Goal: Communication & Community: Answer question/provide support

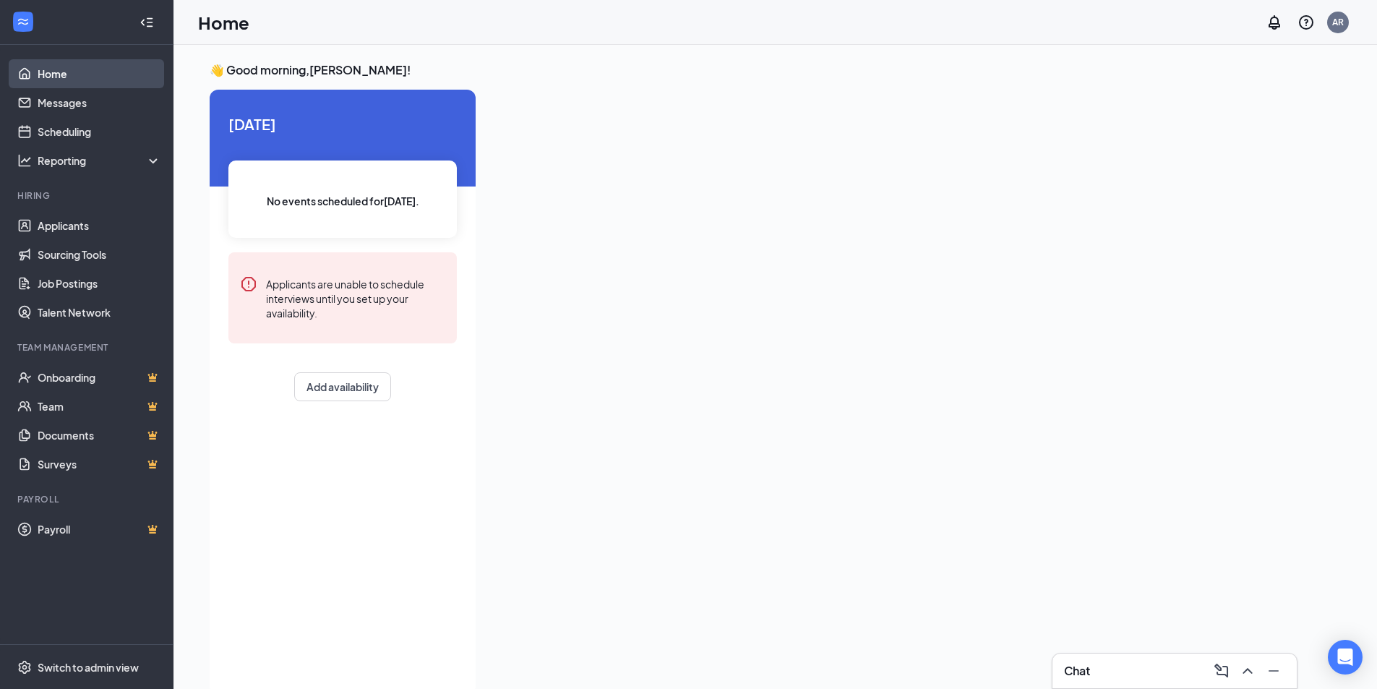
click at [56, 80] on link "Home" at bounding box center [100, 73] width 124 height 29
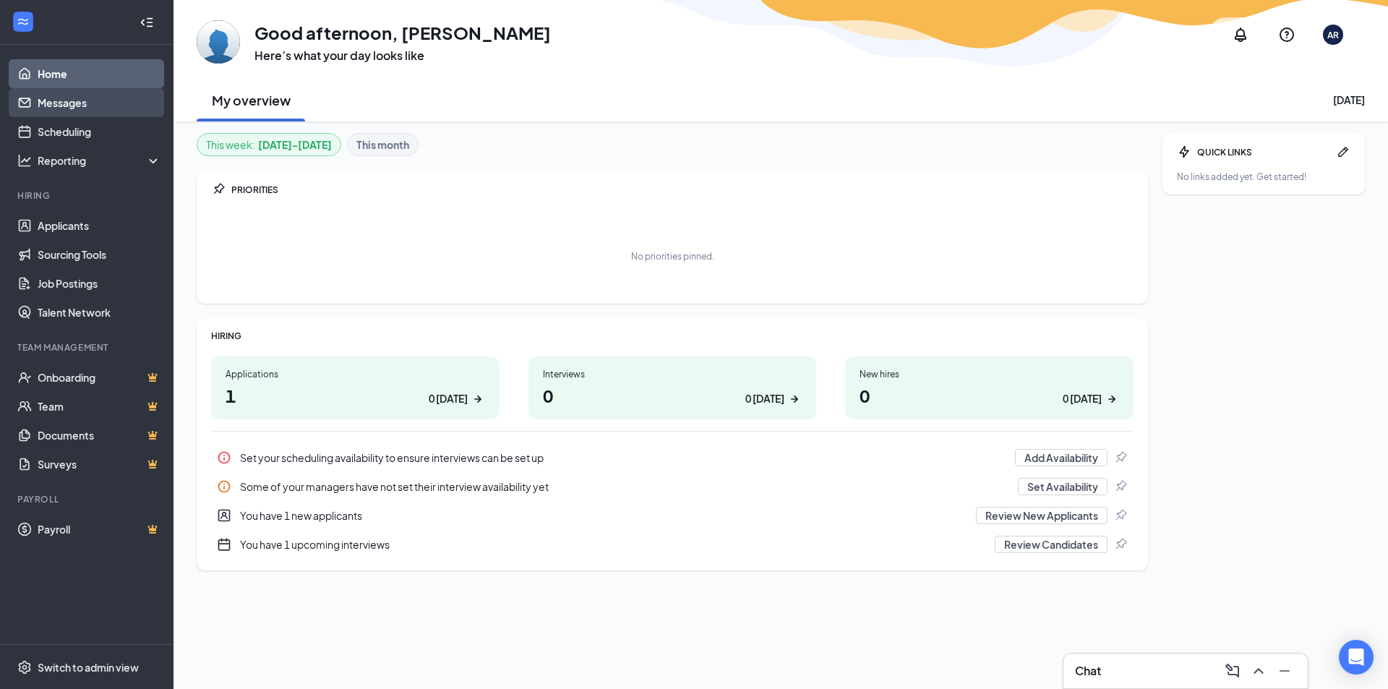
click at [40, 105] on link "Messages" at bounding box center [100, 102] width 124 height 29
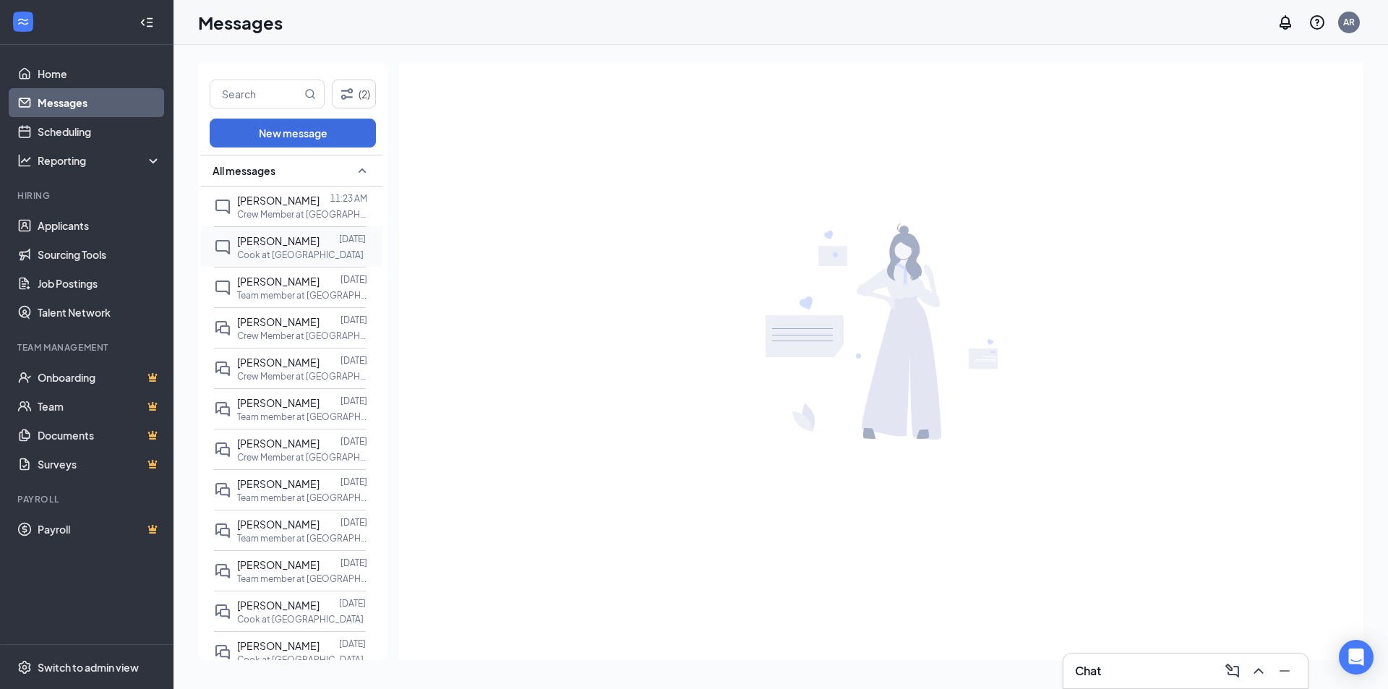
drag, startPoint x: 289, startPoint y: 268, endPoint x: 290, endPoint y: 275, distance: 8.0
click at [290, 261] on p "Cook at [GEOGRAPHIC_DATA]" at bounding box center [300, 255] width 127 height 12
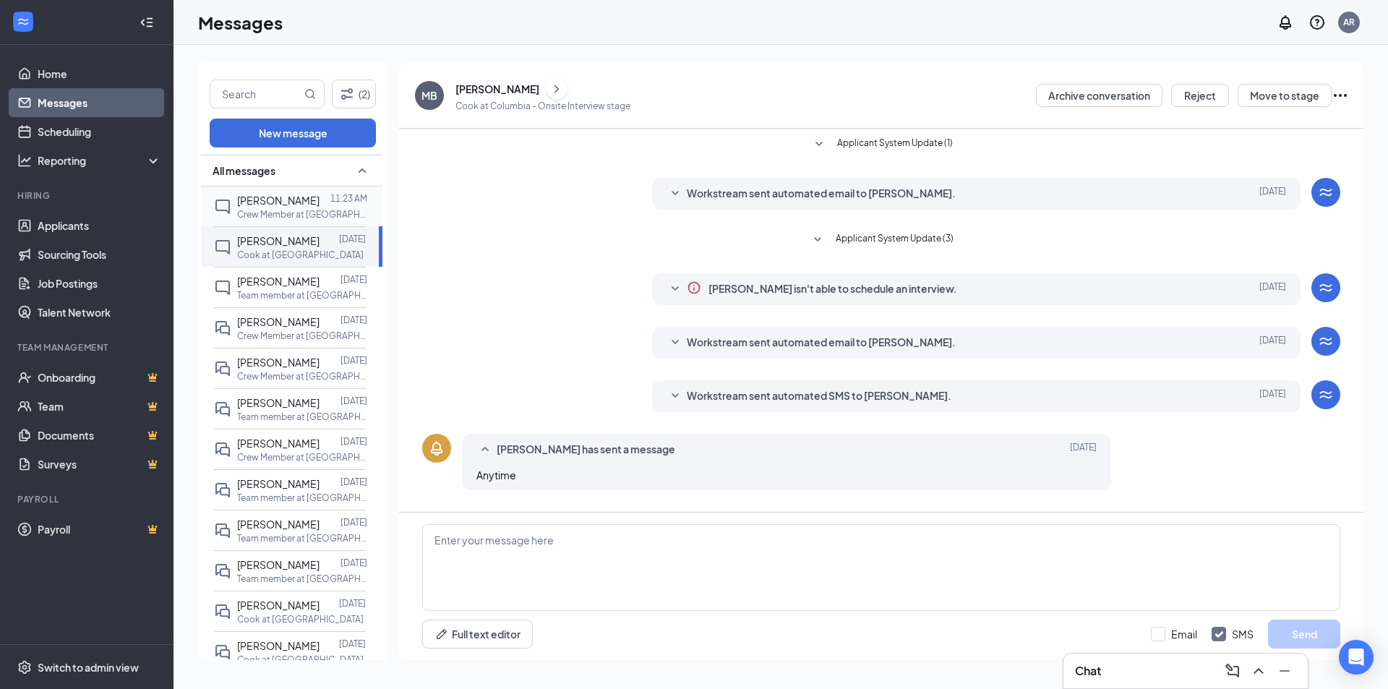
click at [270, 207] on span "[PERSON_NAME]" at bounding box center [278, 200] width 82 height 13
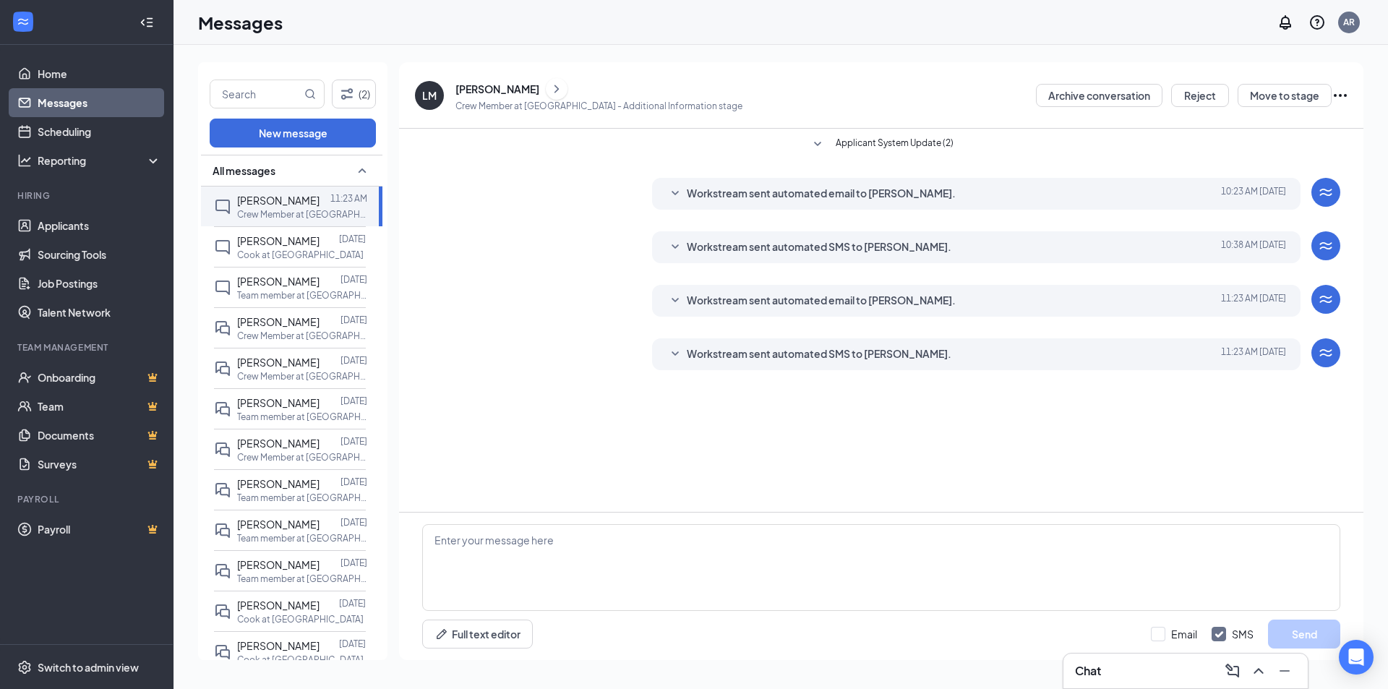
click at [526, 90] on div "[PERSON_NAME]" at bounding box center [497, 89] width 84 height 14
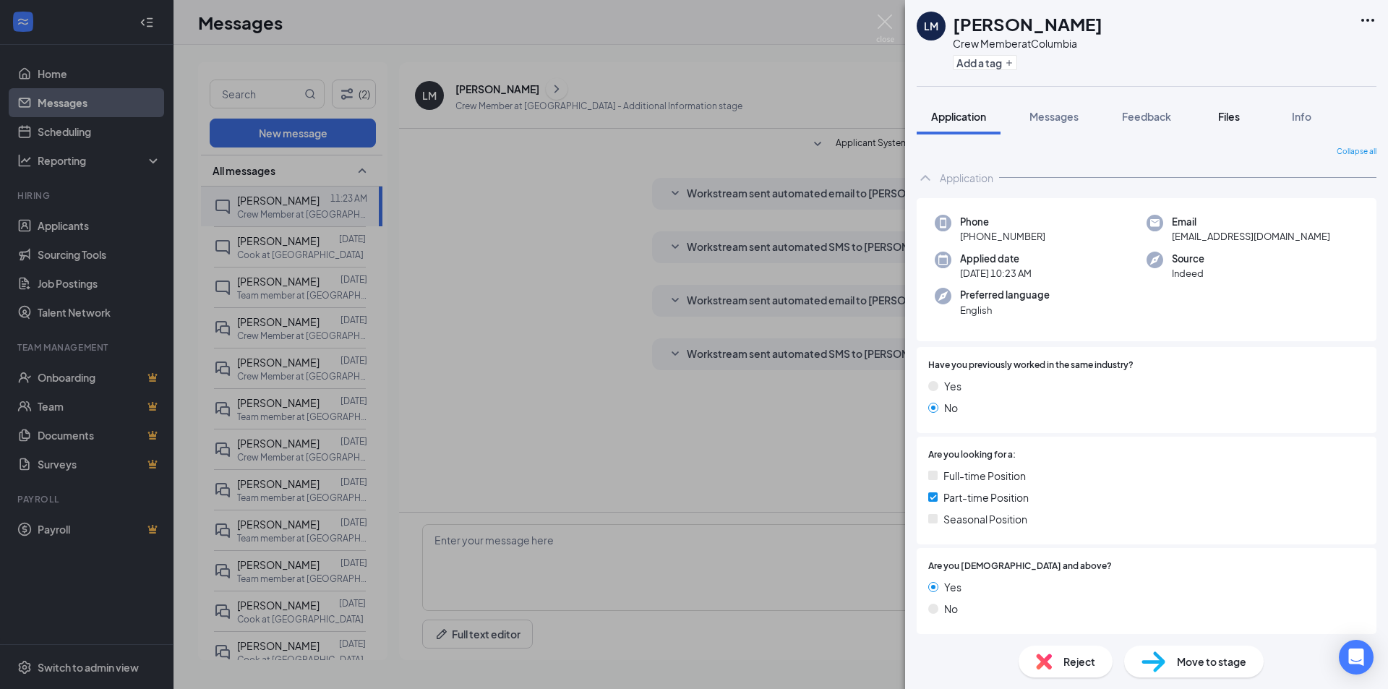
click at [1231, 109] on div "Files" at bounding box center [1229, 116] width 29 height 14
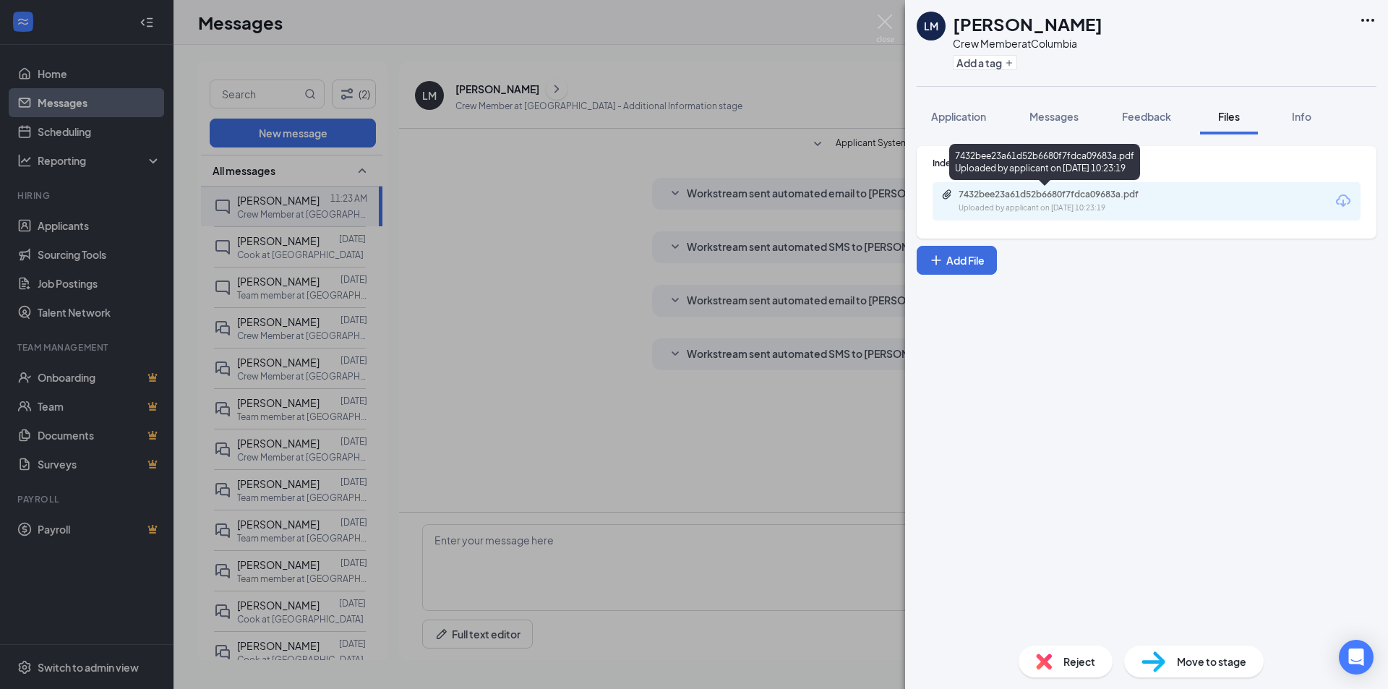
click at [1019, 196] on div "7432bee23a61d52b6680f7fdca09683a.pdf" at bounding box center [1060, 195] width 202 height 12
click at [1069, 116] on span "Messages" at bounding box center [1054, 116] width 49 height 13
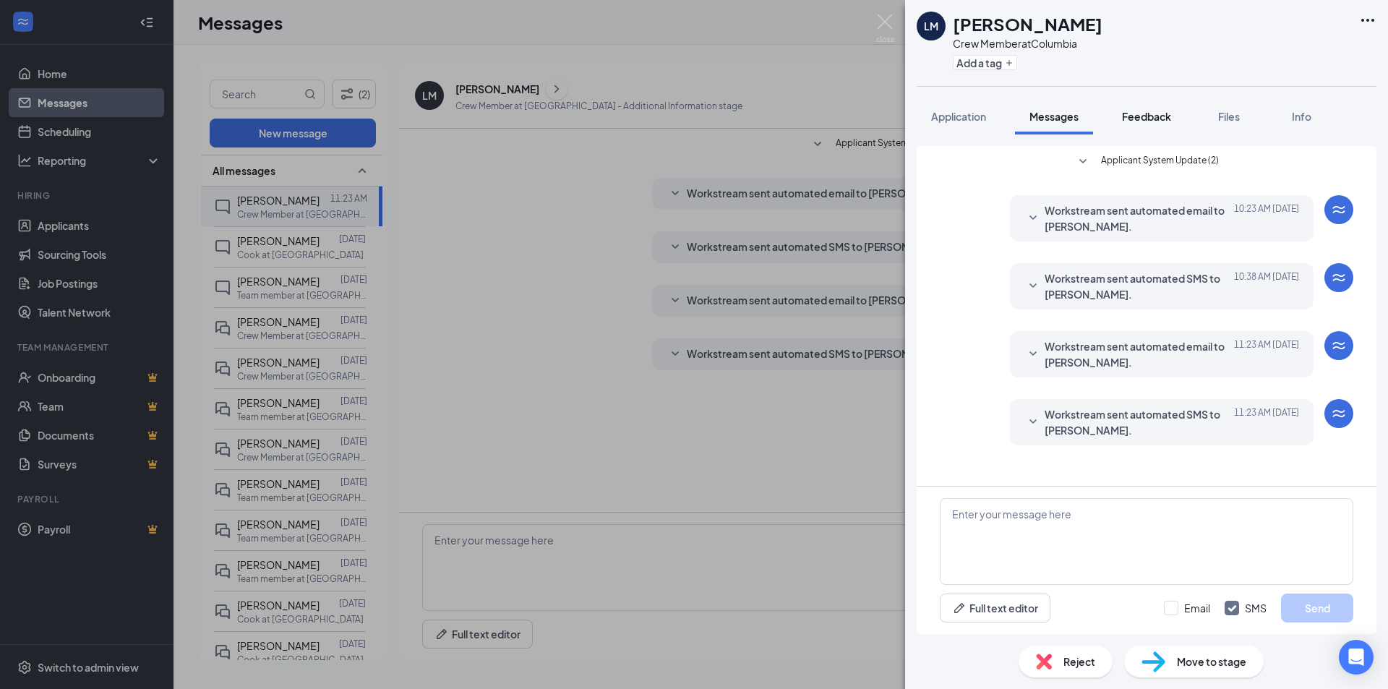
click at [1154, 118] on span "Feedback" at bounding box center [1146, 116] width 49 height 13
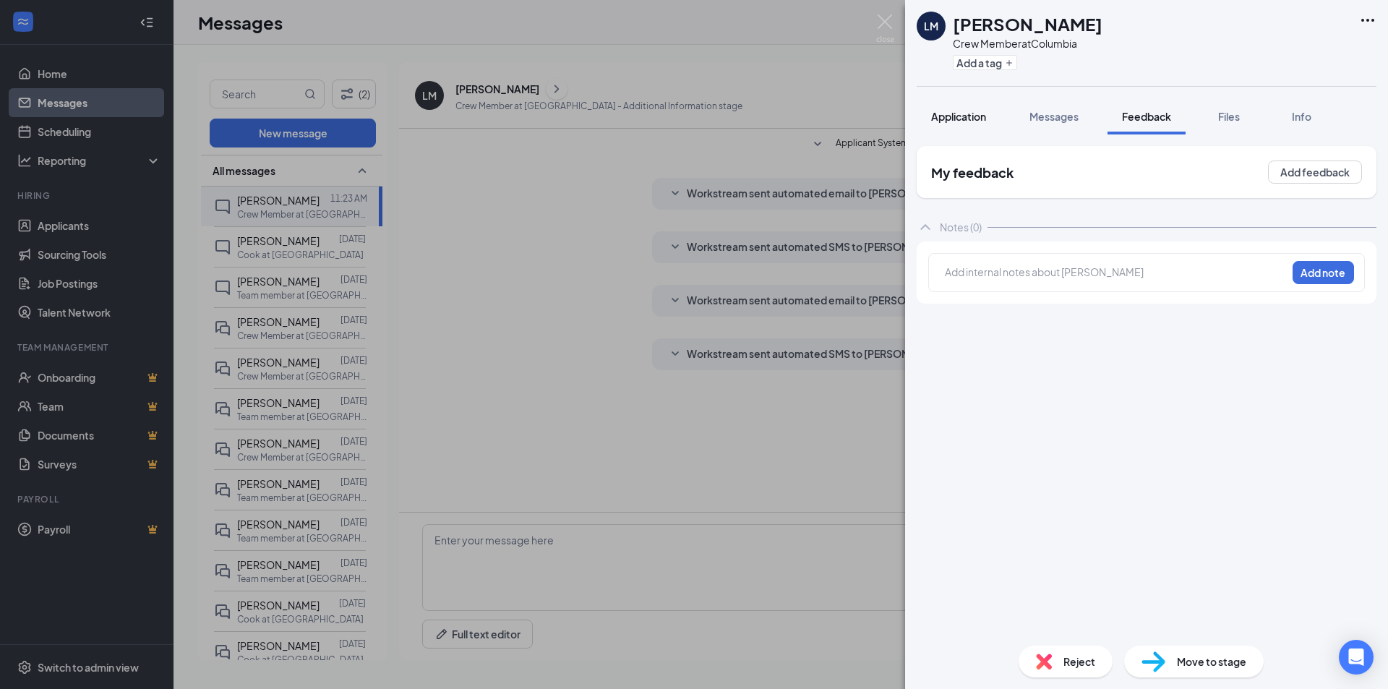
click at [948, 118] on span "Application" at bounding box center [958, 116] width 55 height 13
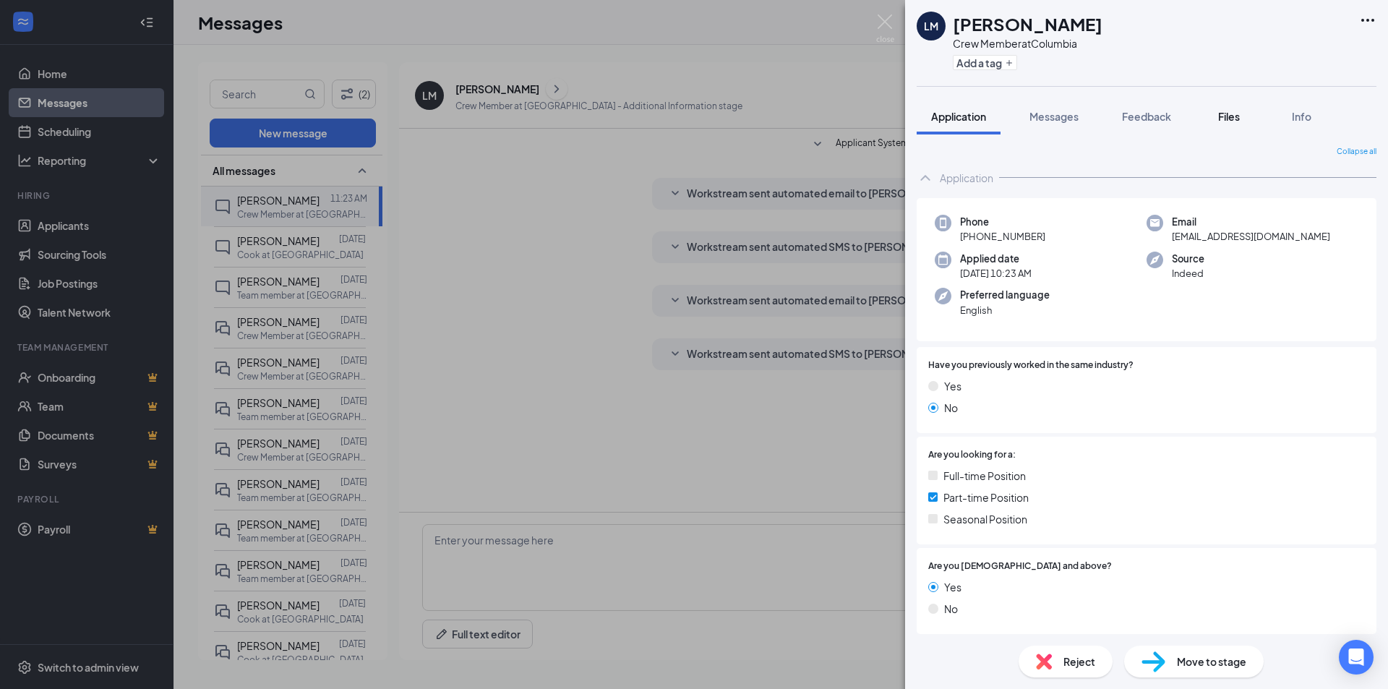
click at [1228, 111] on span "Files" at bounding box center [1229, 116] width 22 height 13
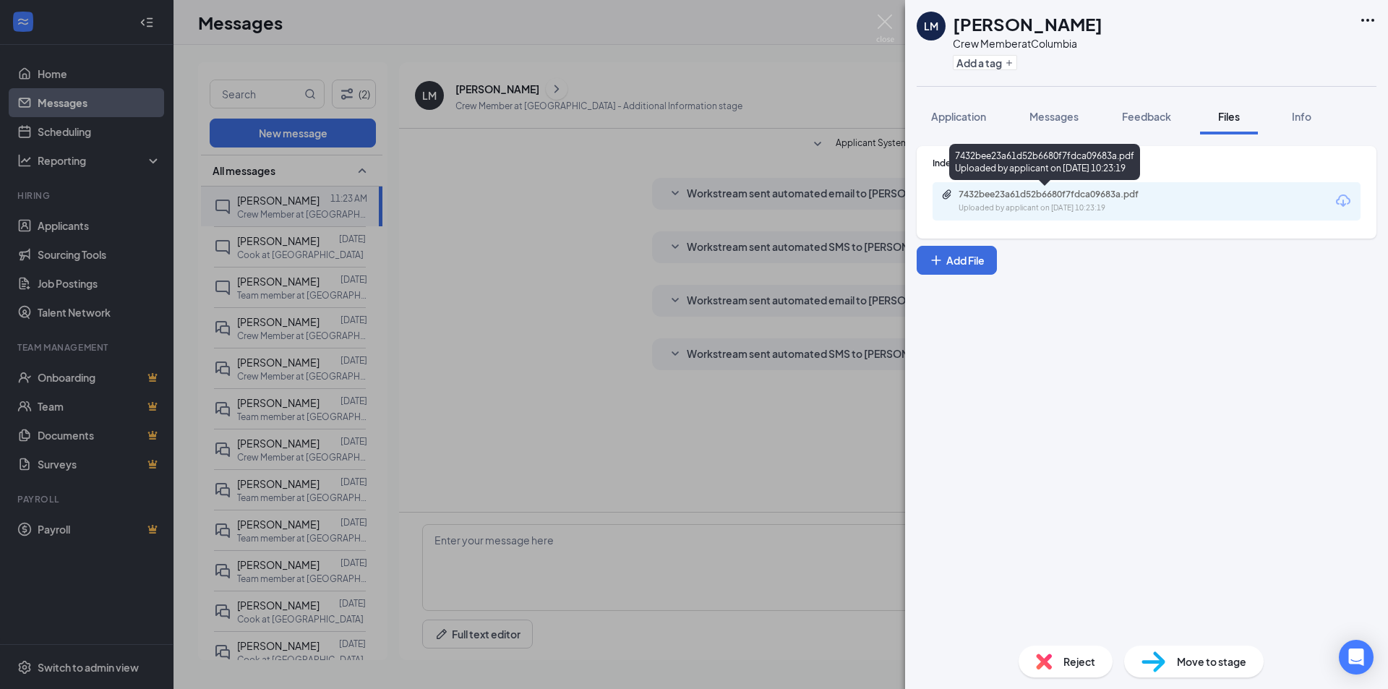
click at [1016, 202] on div "7432bee23a61d52b6680f7fdca09683a.pdf Uploaded by applicant on [DATE] 10:23:19" at bounding box center [1058, 201] width 234 height 25
click at [1183, 490] on div "Indeed Resume 7432bee23a61d52b6680f7fdca09683a.pdf Uploaded by applicant on [DA…" at bounding box center [1146, 384] width 483 height 500
click at [672, 380] on div "LM [PERSON_NAME] Crew Member at Columbia Add a tag Application Messages Feedbac…" at bounding box center [694, 344] width 1388 height 689
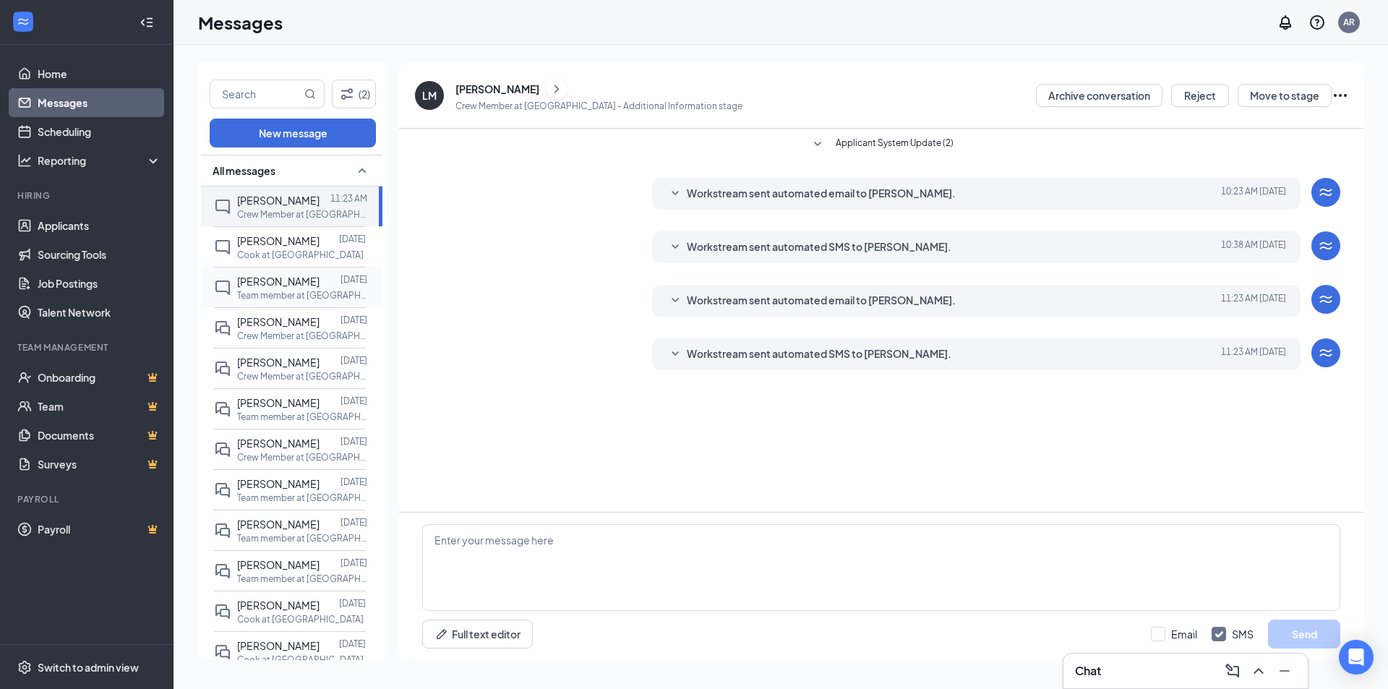
click at [292, 288] on span "[PERSON_NAME]" at bounding box center [278, 281] width 82 height 13
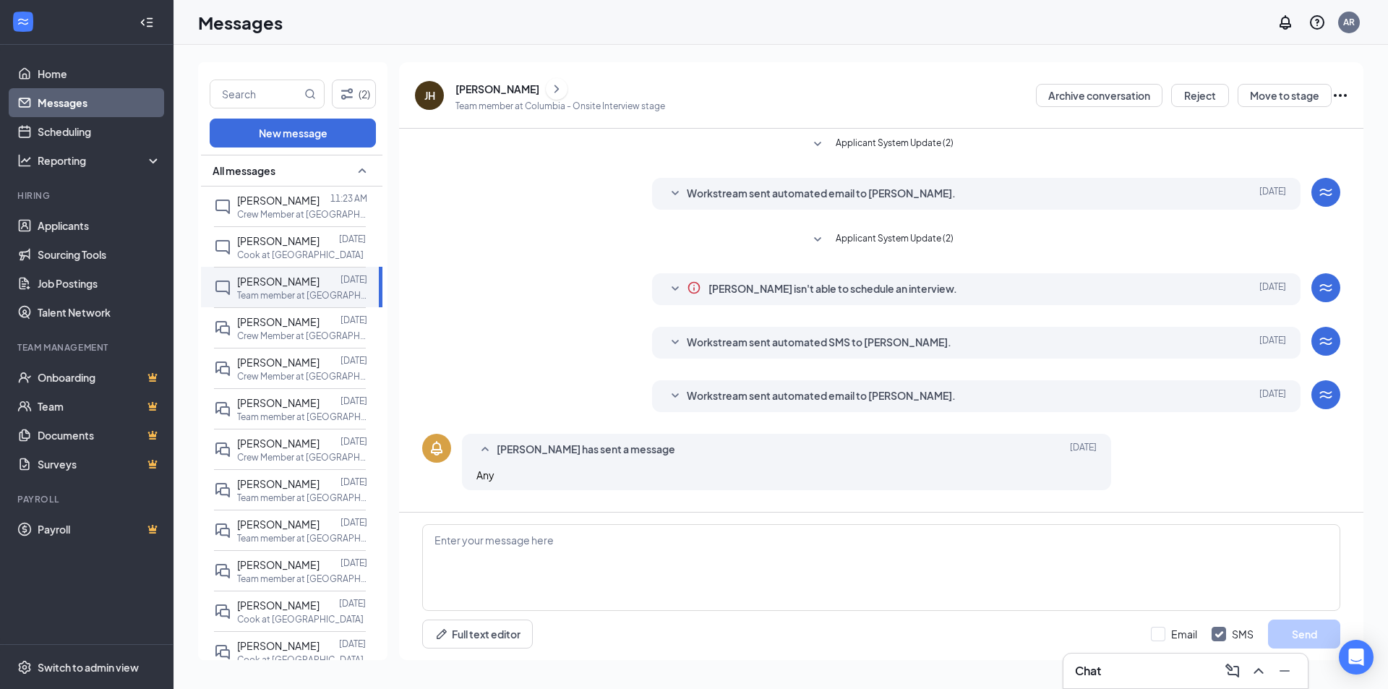
click at [487, 87] on div "[PERSON_NAME]" at bounding box center [497, 89] width 84 height 14
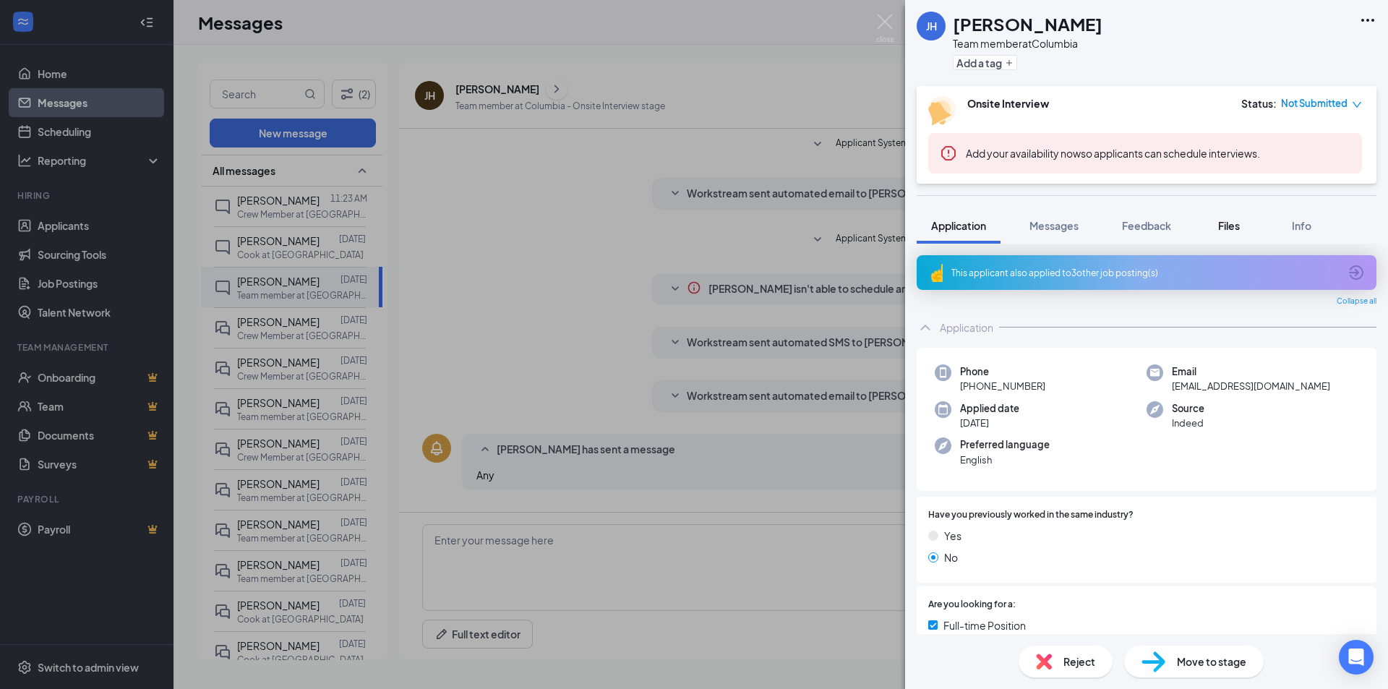
click at [1236, 221] on span "Files" at bounding box center [1229, 225] width 22 height 13
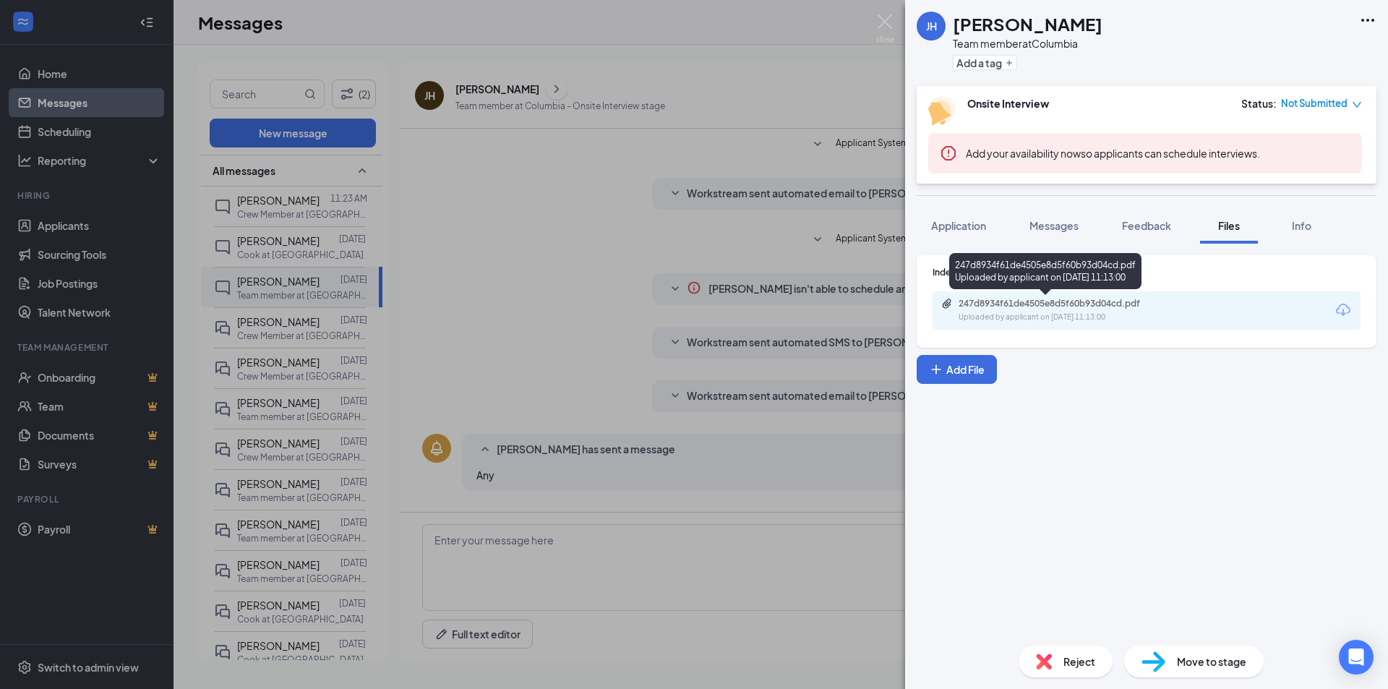
click at [1080, 315] on div "Uploaded by applicant on [DATE] 11:13:00" at bounding box center [1067, 318] width 217 height 12
click at [979, 223] on span "Application" at bounding box center [958, 225] width 55 height 13
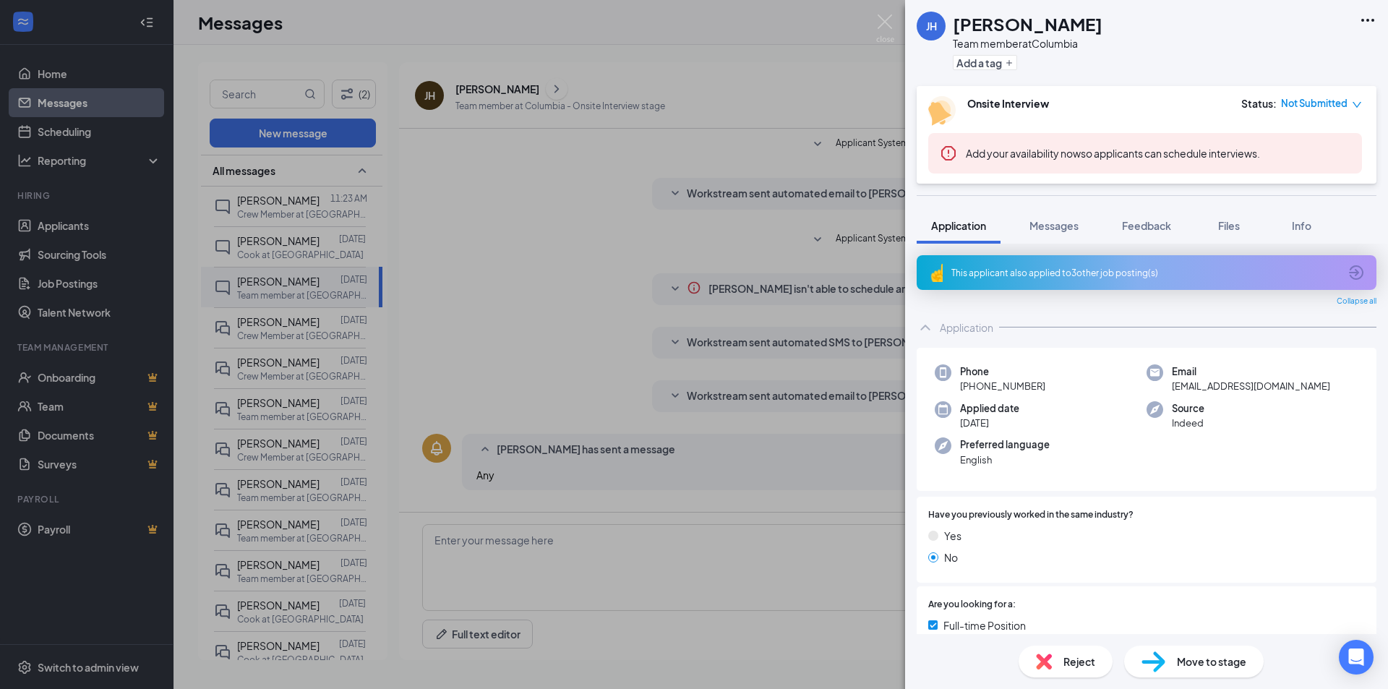
drag, startPoint x: 954, startPoint y: 19, endPoint x: 1088, endPoint y: 22, distance: 133.8
click at [1088, 22] on div "[PERSON_NAME] Team member at Columbia Add a tag" at bounding box center [1146, 43] width 483 height 86
click at [1178, 30] on div "[PERSON_NAME] Team member at Columbia Add a tag" at bounding box center [1146, 43] width 483 height 86
click at [1095, 64] on div "[PERSON_NAME] Team member at Columbia Add a tag" at bounding box center [1146, 43] width 483 height 86
drag, startPoint x: 955, startPoint y: 22, endPoint x: 1100, endPoint y: 35, distance: 145.1
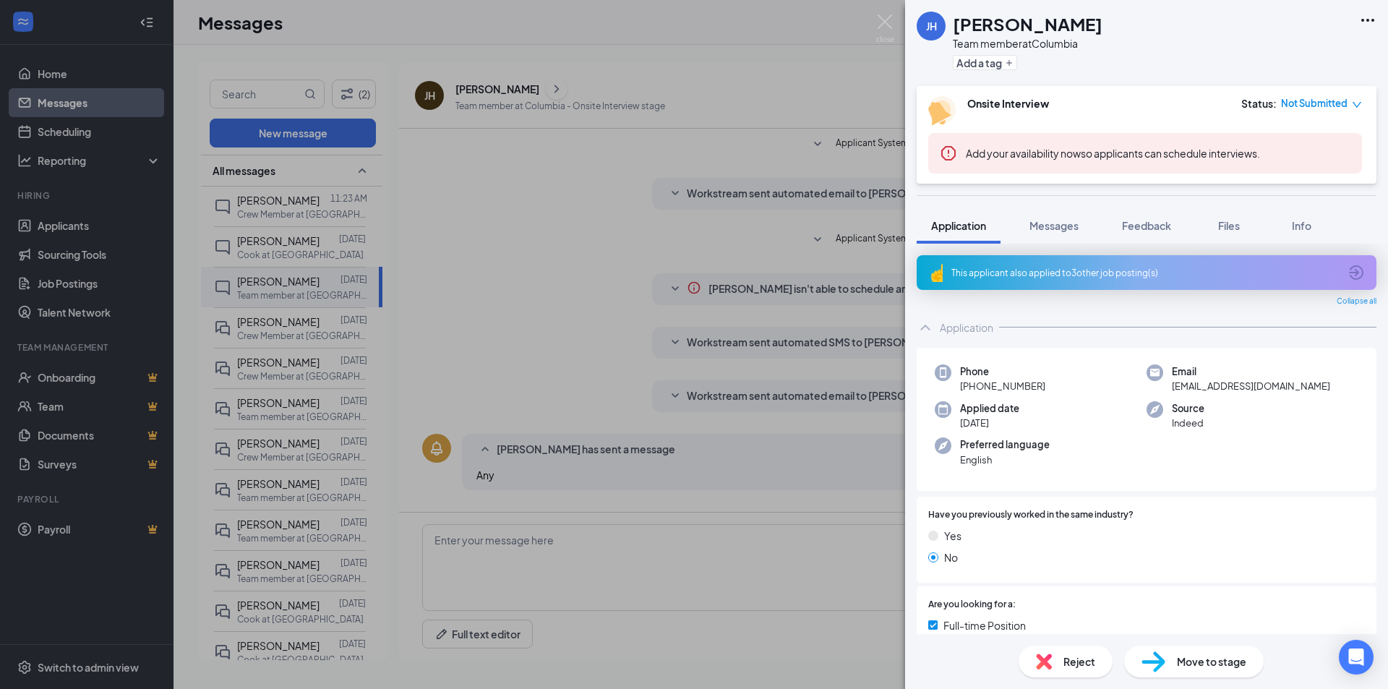
click at [1100, 35] on div "[PERSON_NAME] Team member at Columbia Add a tag" at bounding box center [1146, 43] width 483 height 86
click at [1197, 52] on div "[PERSON_NAME] Team member at Columbia Add a tag" at bounding box center [1146, 43] width 483 height 86
drag, startPoint x: 953, startPoint y: 25, endPoint x: 1087, endPoint y: 33, distance: 134.0
click at [1087, 33] on h1 "[PERSON_NAME]" at bounding box center [1028, 24] width 150 height 25
click at [1165, 44] on div "[PERSON_NAME] Team member at Columbia Add a tag" at bounding box center [1146, 43] width 483 height 86
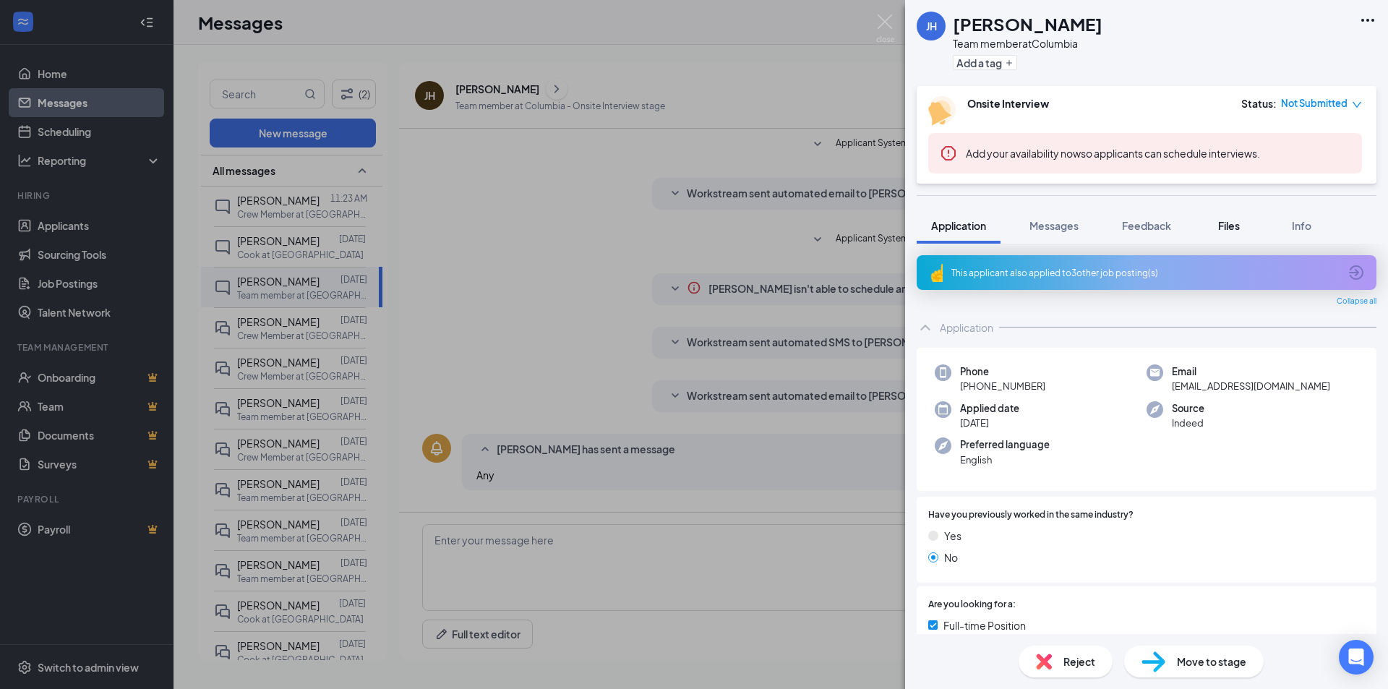
click at [1229, 219] on span "Files" at bounding box center [1229, 225] width 22 height 13
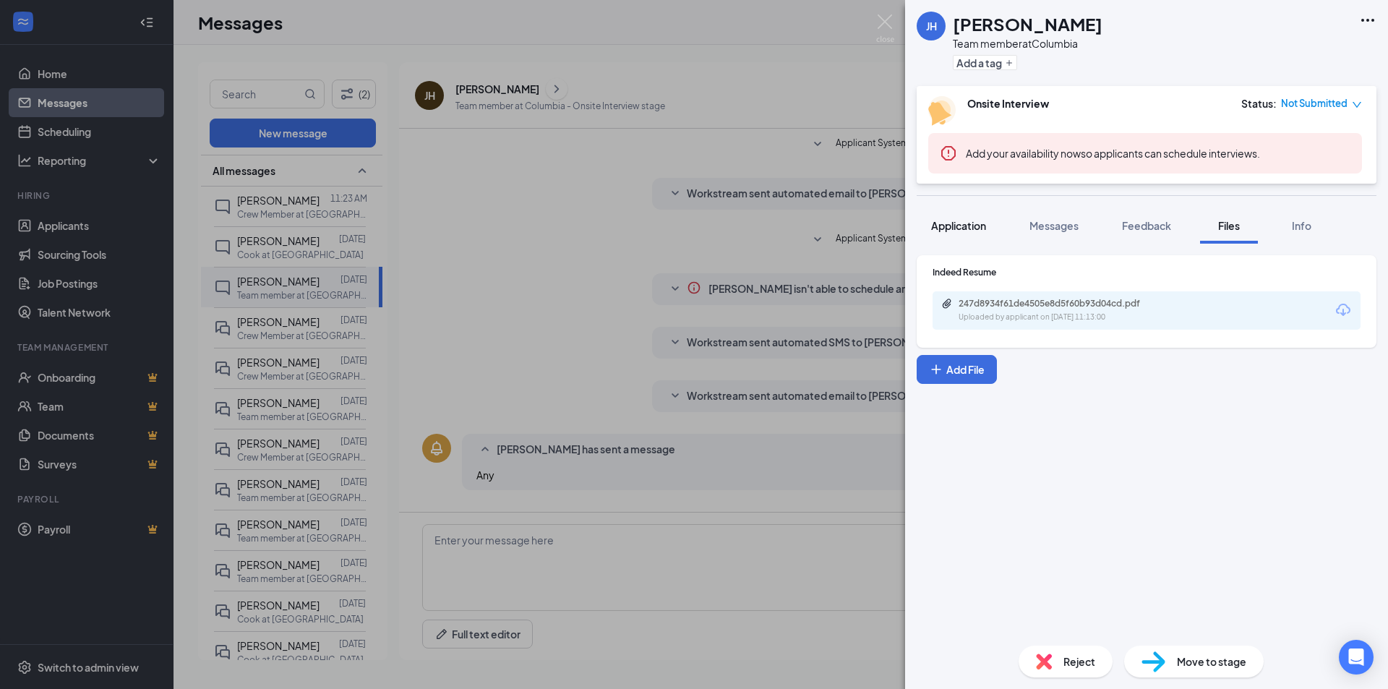
click at [972, 226] on span "Application" at bounding box center [958, 225] width 55 height 13
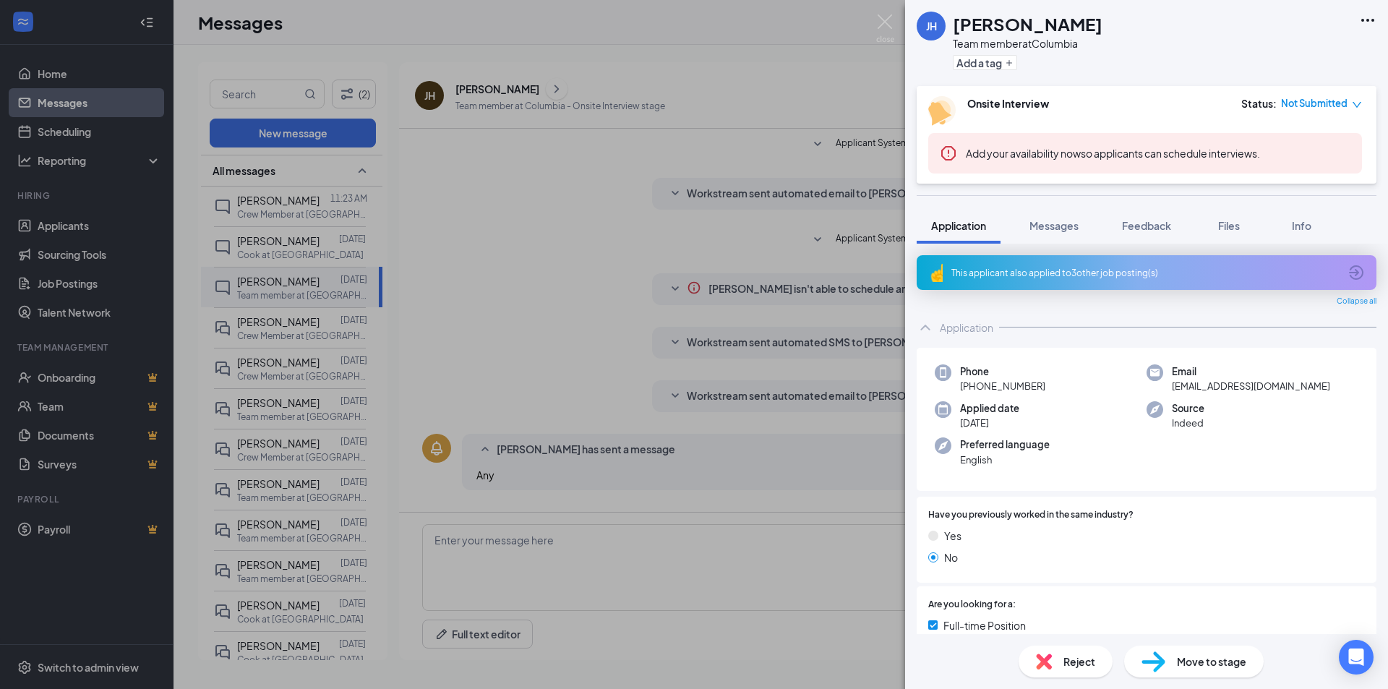
click at [612, 299] on div "[PERSON_NAME] Team member at Columbia Add a tag Onsite Interview Status : Not S…" at bounding box center [694, 344] width 1388 height 689
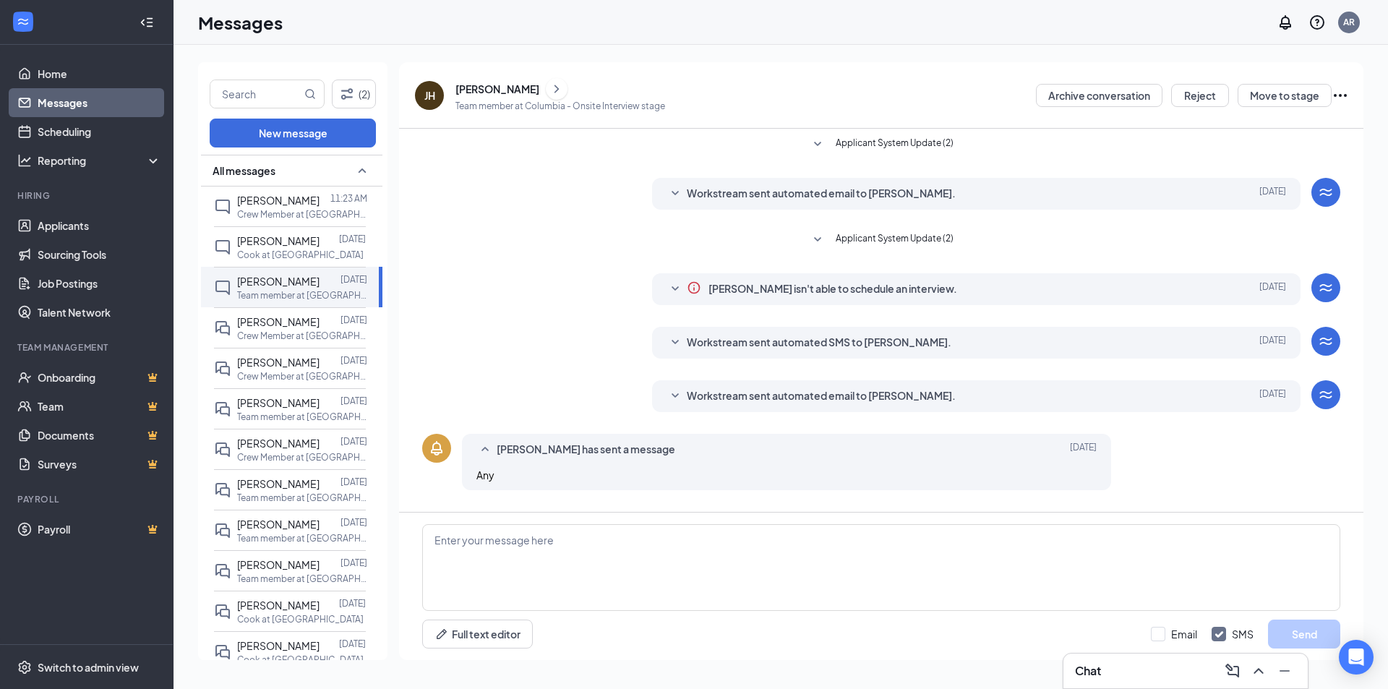
click at [774, 397] on span "Workstream sent automated email to [PERSON_NAME]." at bounding box center [821, 396] width 269 height 17
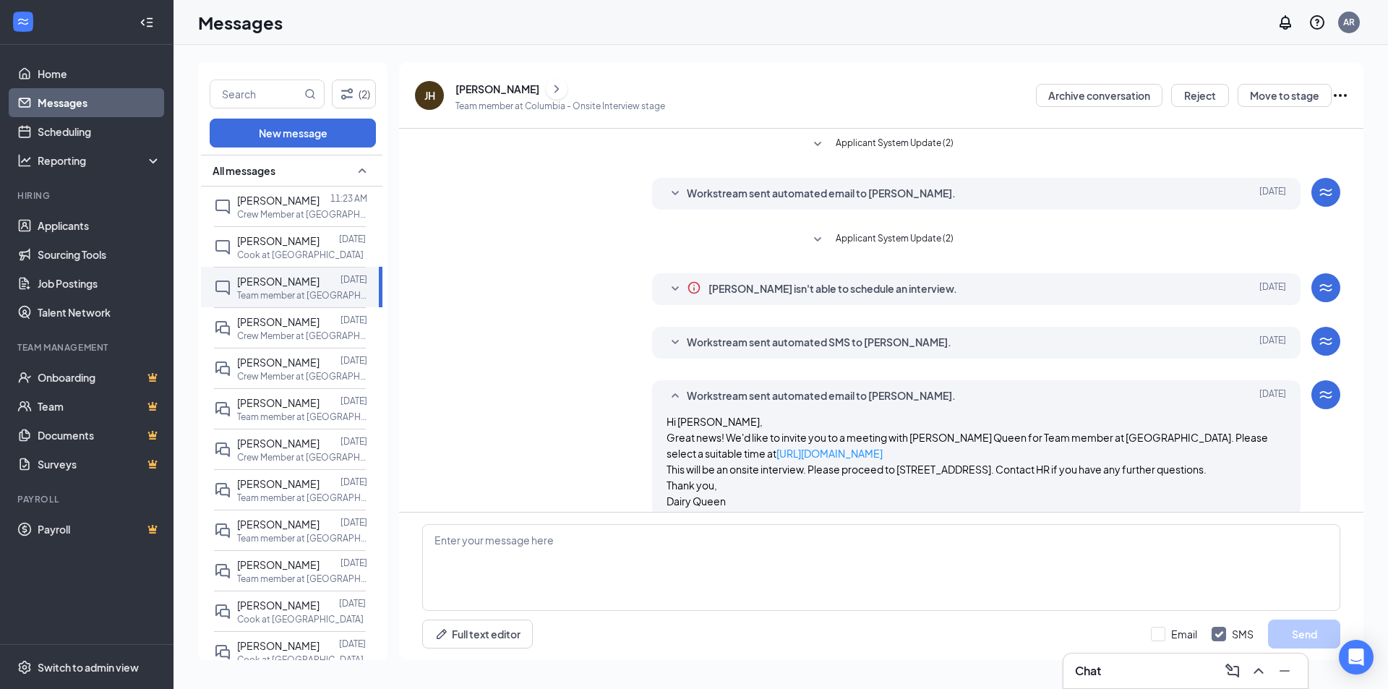
click at [774, 397] on span "Workstream sent automated email to [PERSON_NAME]." at bounding box center [821, 396] width 269 height 17
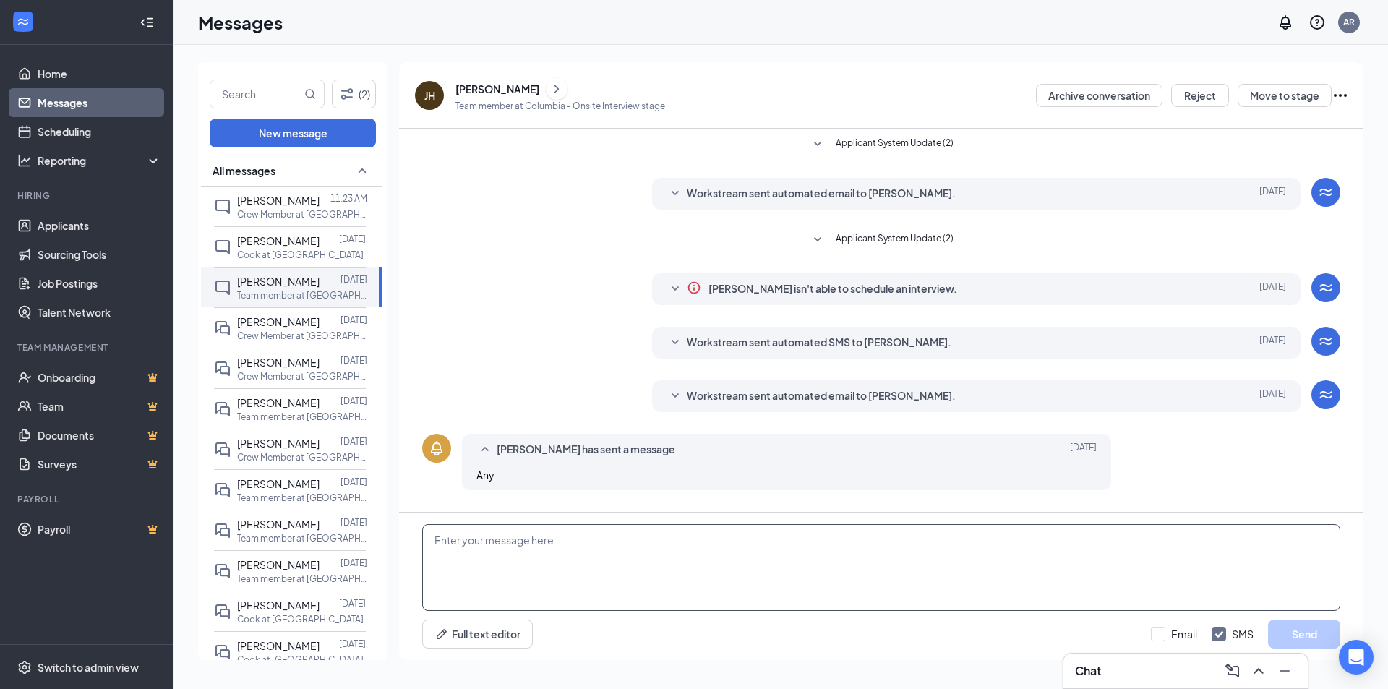
click at [646, 554] on textarea at bounding box center [881, 567] width 918 height 87
type textarea "g"
type textarea "Good afternoon! Would you like to come in [DATE] for an interview at 4:15?"
click at [1306, 645] on button "Send" at bounding box center [1304, 634] width 72 height 29
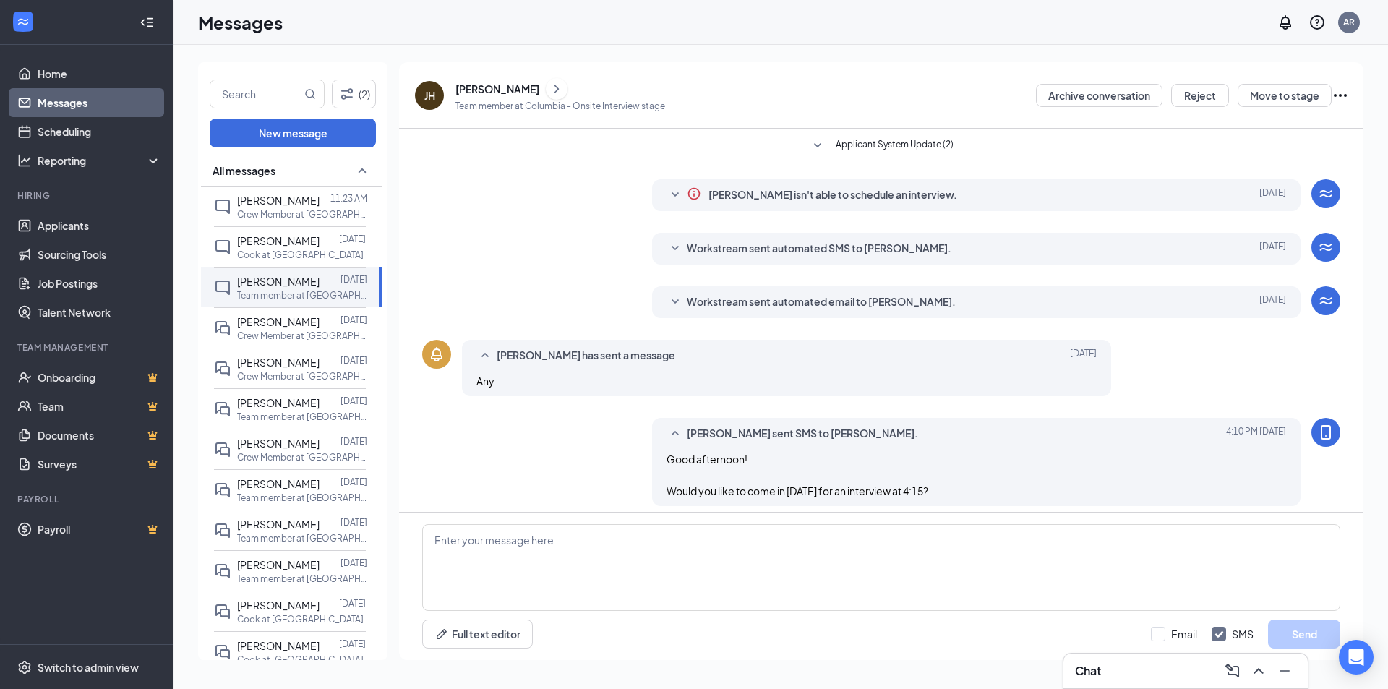
scroll to position [103, 0]
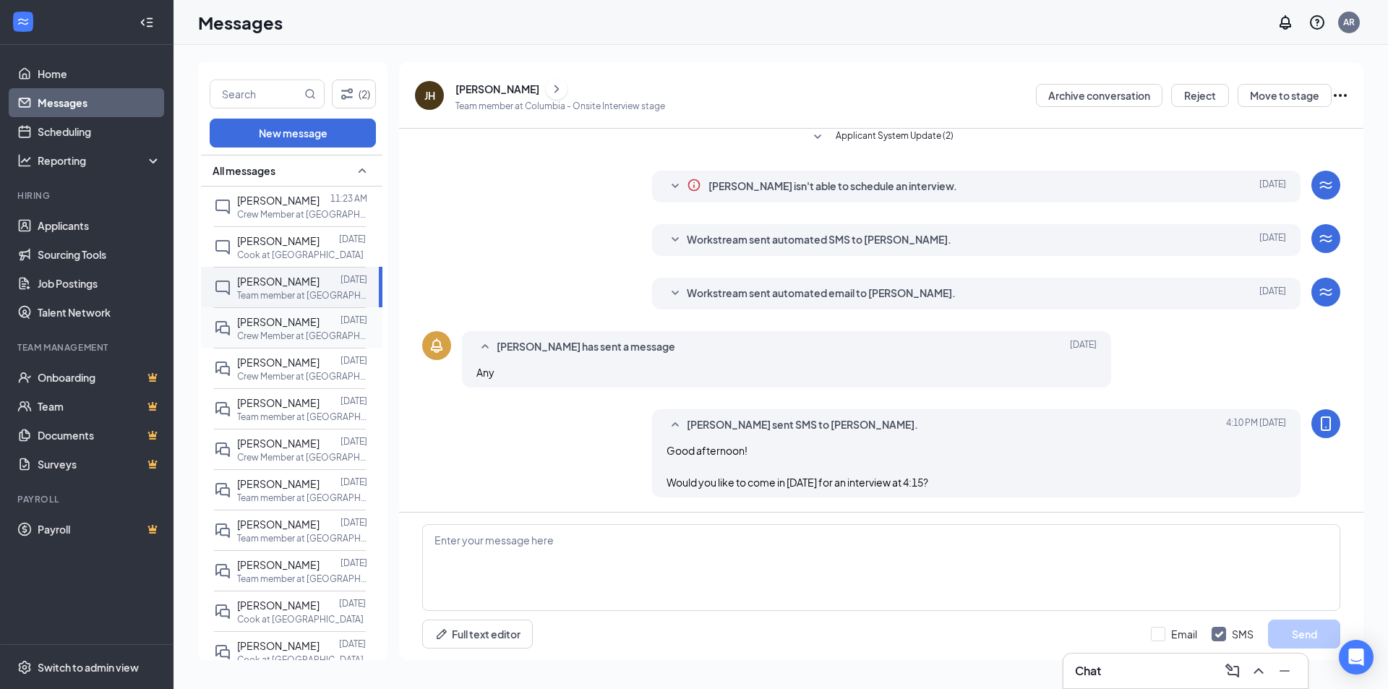
click at [274, 342] on p "Crew Member at [GEOGRAPHIC_DATA]" at bounding box center [302, 336] width 130 height 12
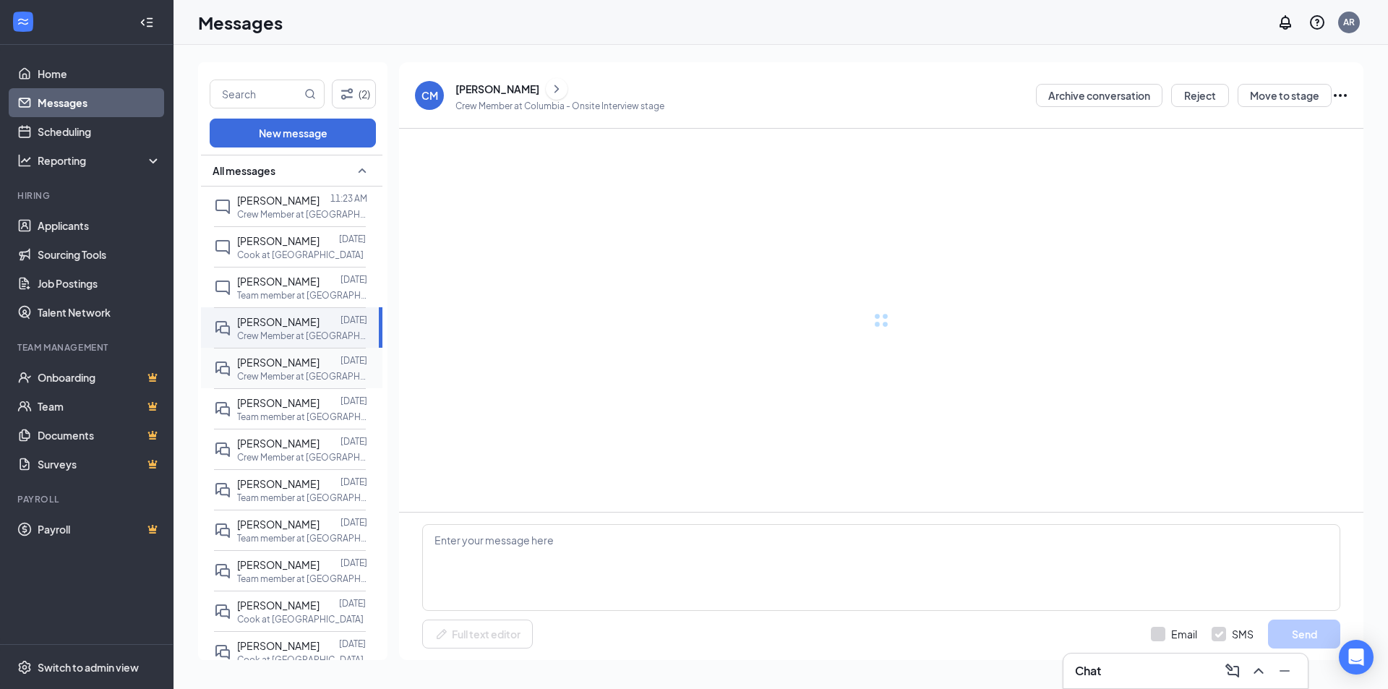
click at [273, 382] on p "Crew Member at [GEOGRAPHIC_DATA]" at bounding box center [302, 376] width 130 height 12
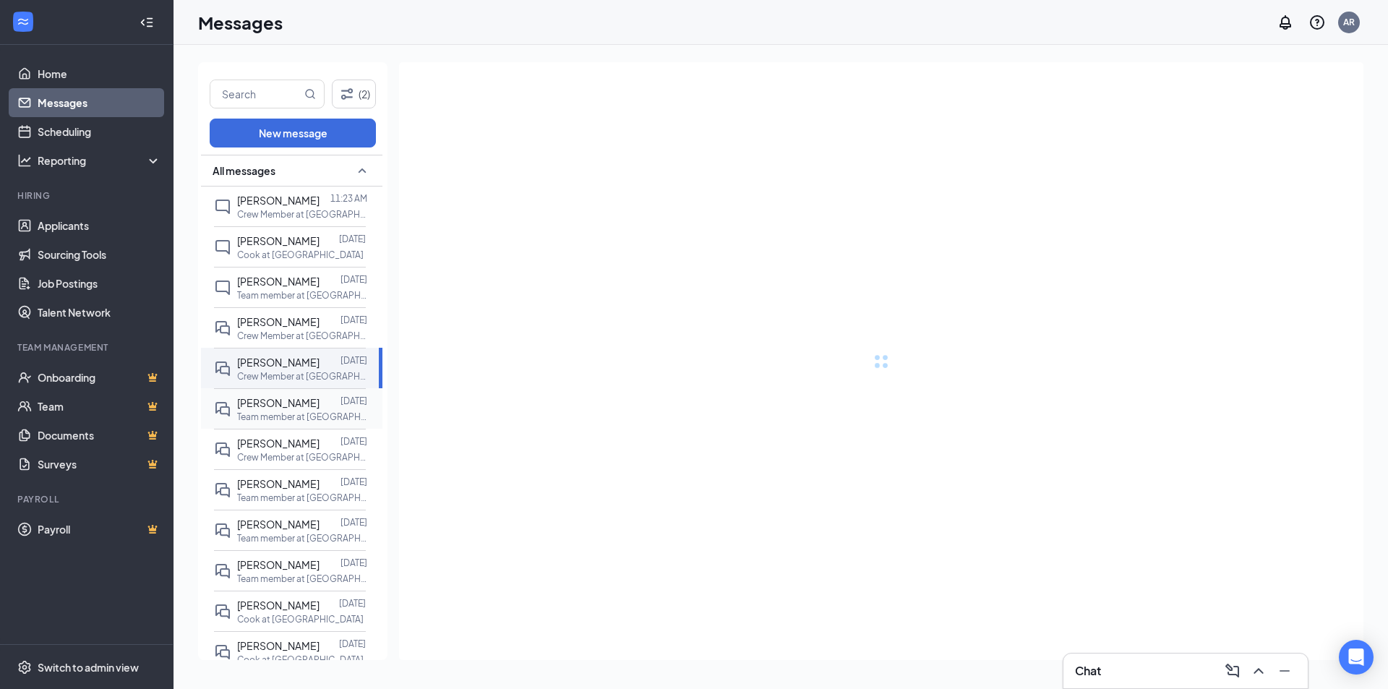
click at [303, 423] on p "Team member at [GEOGRAPHIC_DATA]" at bounding box center [302, 417] width 130 height 12
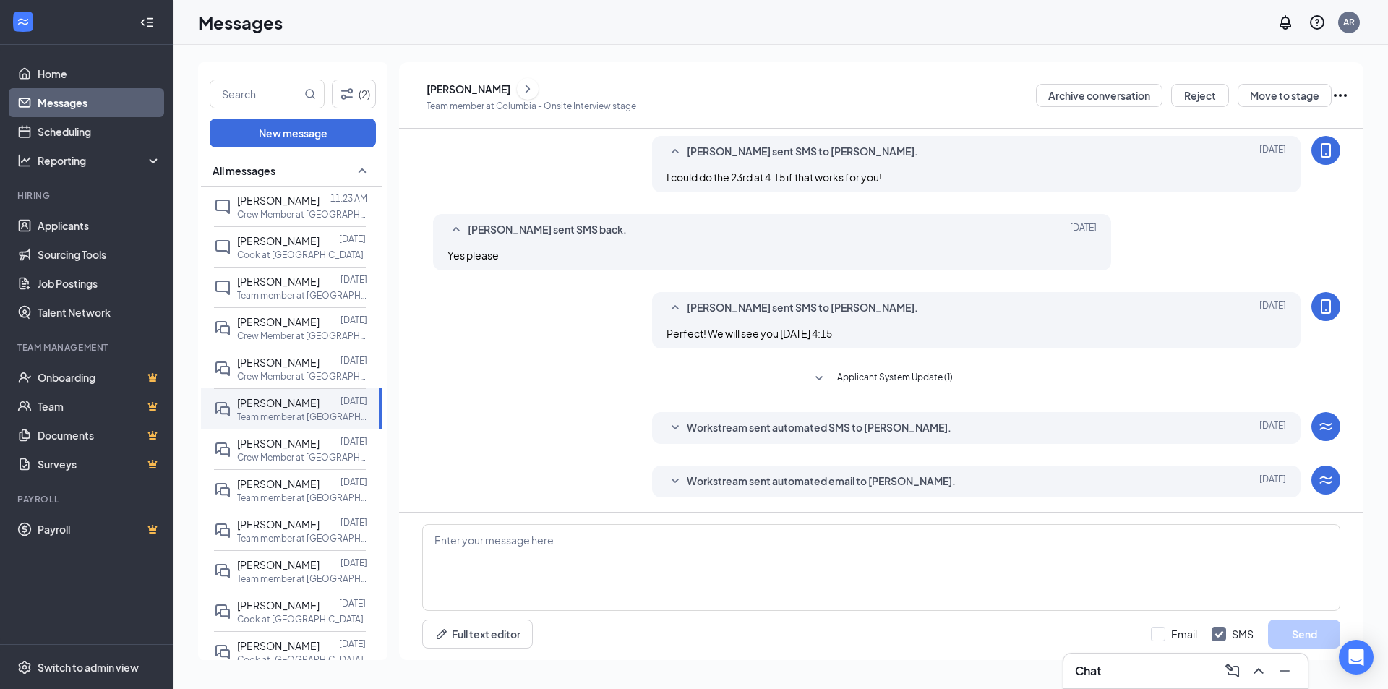
scroll to position [334, 0]
click at [286, 451] on div "[PERSON_NAME]" at bounding box center [278, 443] width 82 height 16
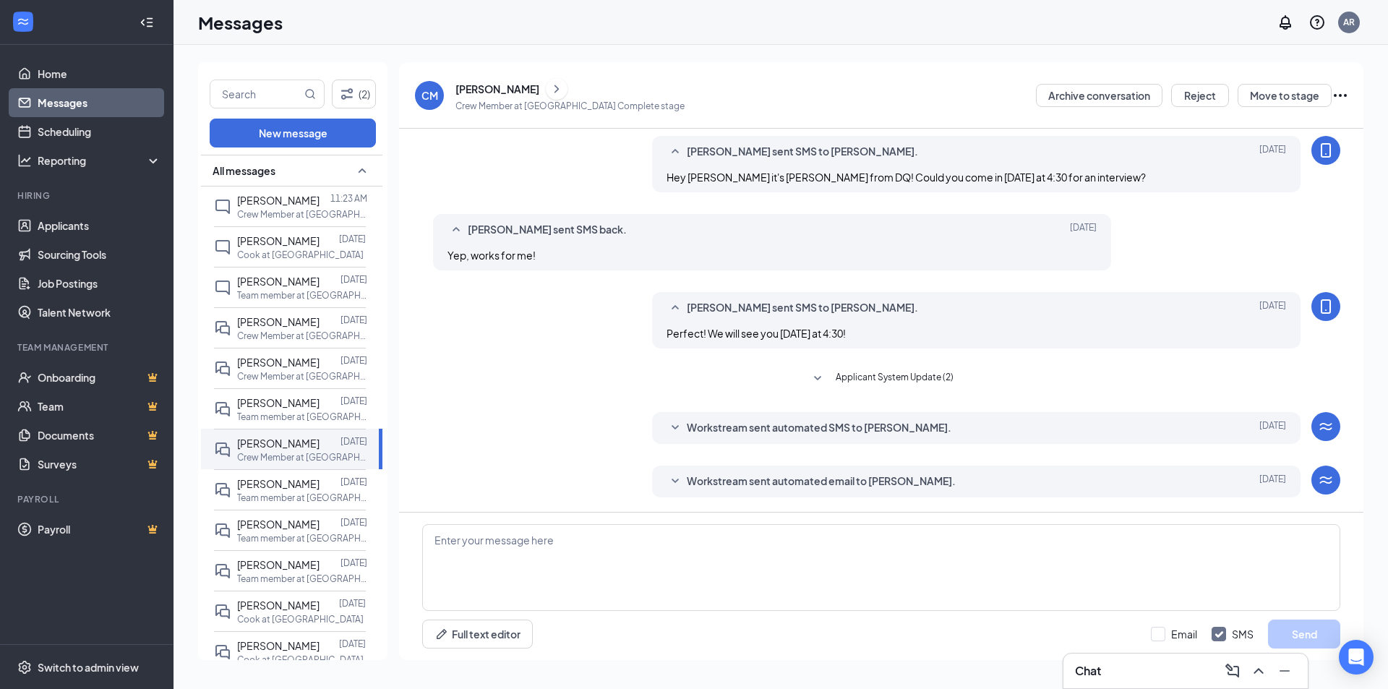
scroll to position [231, 0]
